Goal: Task Accomplishment & Management: Use online tool/utility

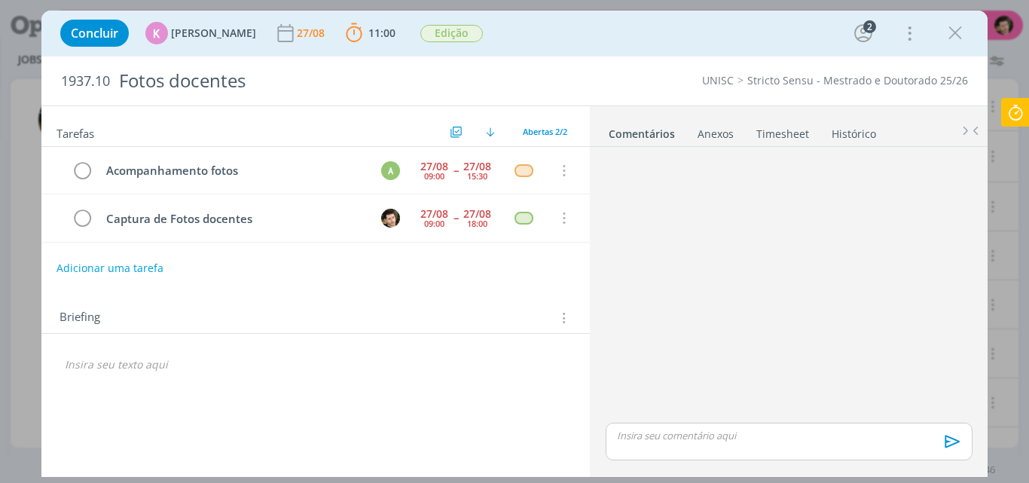
click at [1013, 118] on icon at bounding box center [1015, 112] width 27 height 29
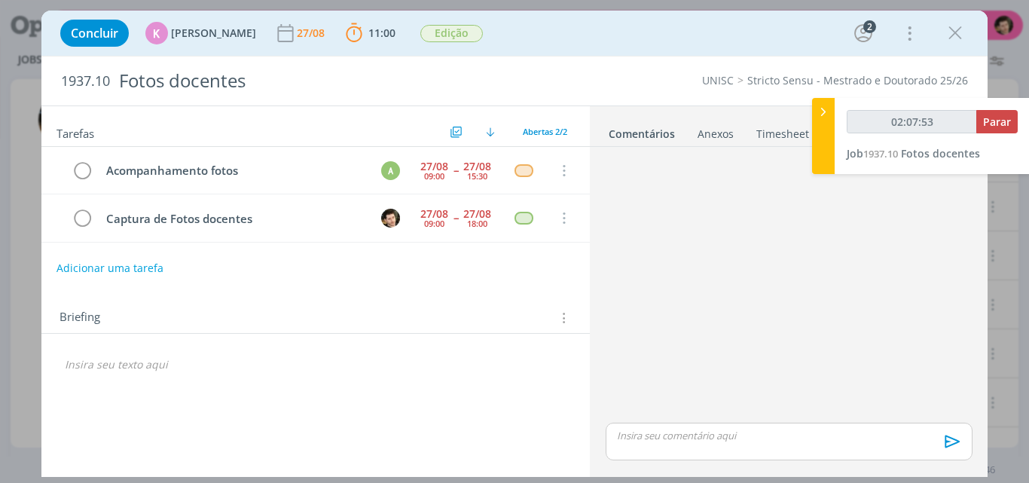
type input "02:07:54"
click at [999, 125] on span "Parar" at bounding box center [997, 122] width 28 height 14
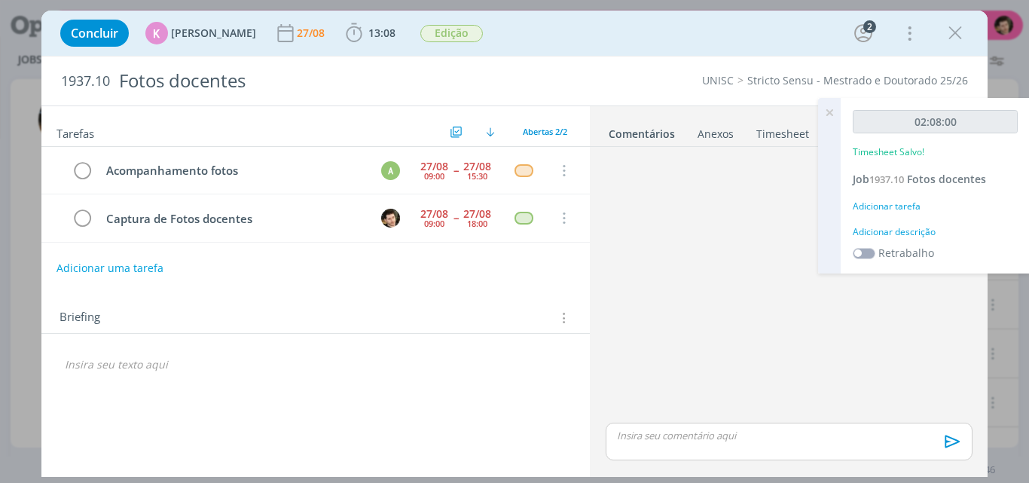
click at [904, 204] on div "Adicionar tarefa" at bounding box center [935, 207] width 165 height 14
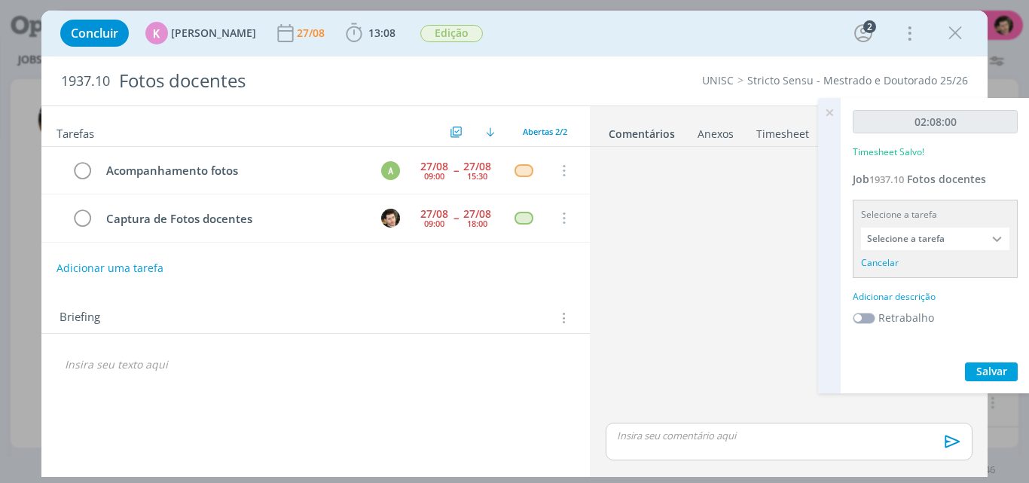
click at [934, 241] on input "Selecione a tarefa" at bounding box center [935, 239] width 148 height 23
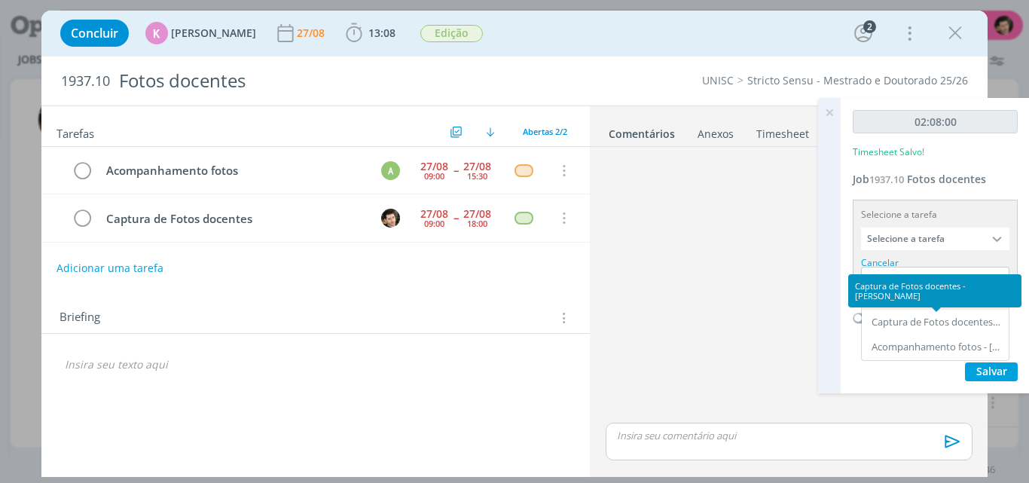
click at [930, 321] on div "Captura de Fotos docentes - [PERSON_NAME]" at bounding box center [937, 323] width 130 height 12
type input "Captura de Fotos docentes"
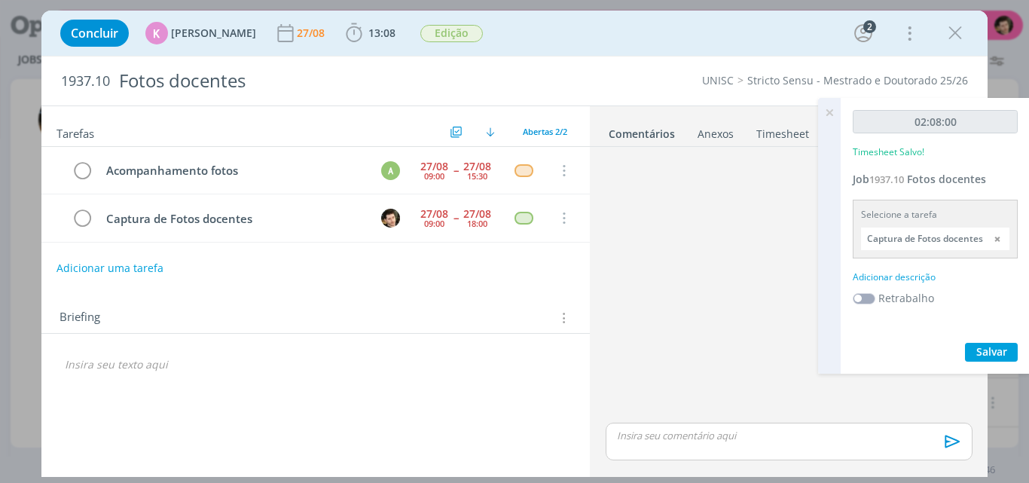
click at [919, 279] on div "Adicionar descrição" at bounding box center [935, 278] width 165 height 14
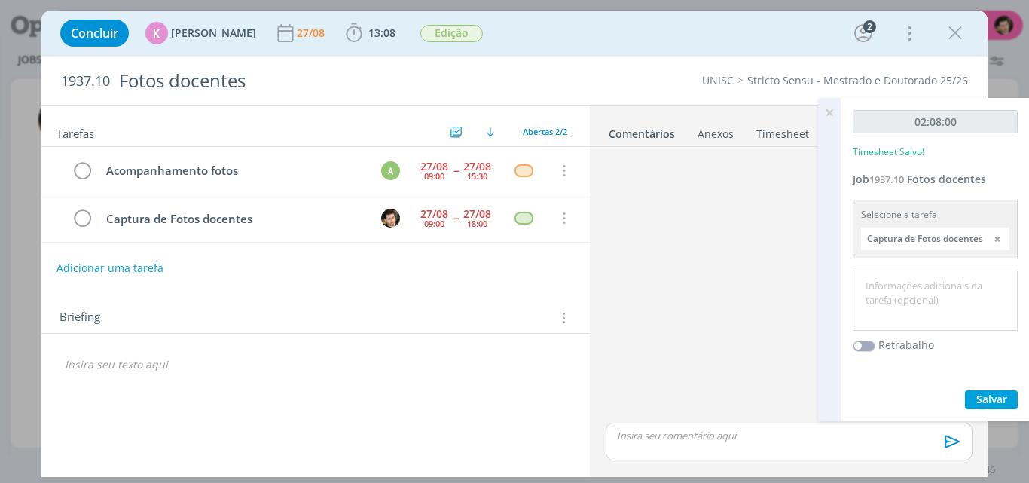
click at [930, 289] on textarea at bounding box center [935, 301] width 157 height 54
paste textarea "de Material"
type textarea "Descarga e Organização de Material."
click at [997, 401] on span "Salvar" at bounding box center [992, 399] width 31 height 14
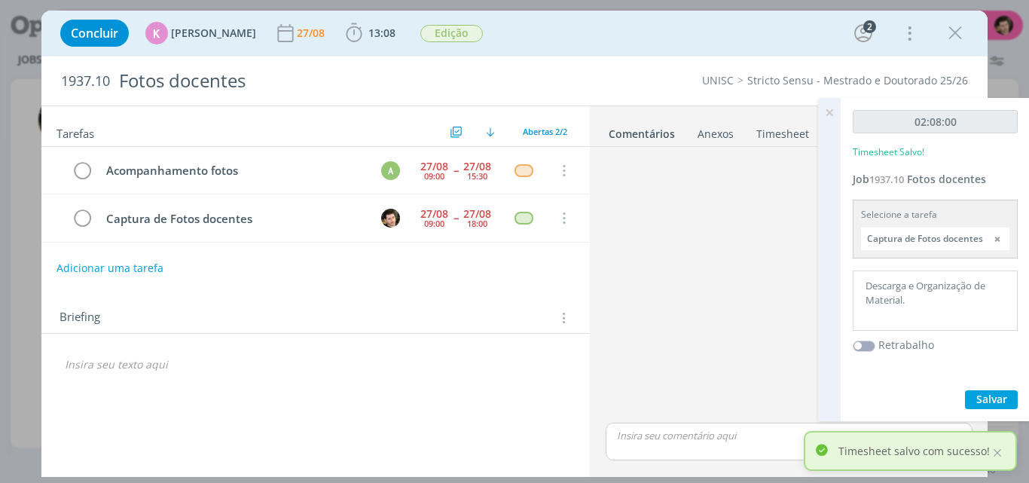
click at [830, 112] on icon at bounding box center [829, 112] width 27 height 29
